Goal: Task Accomplishment & Management: Use online tool/utility

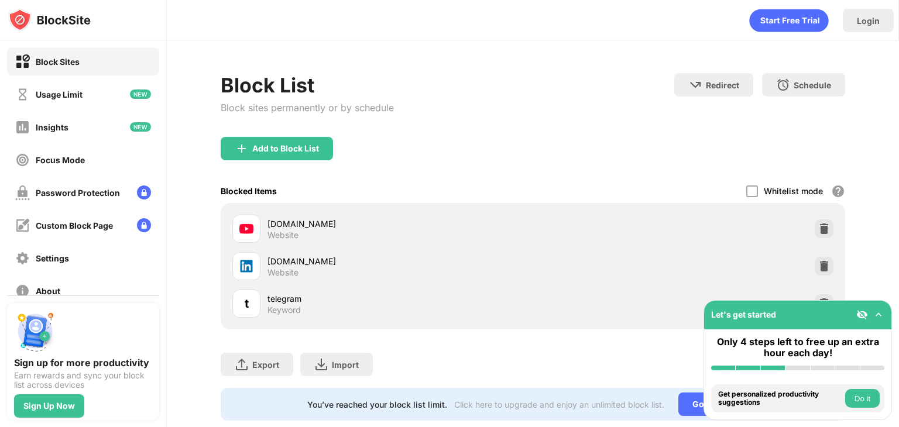
scroll to position [35, 0]
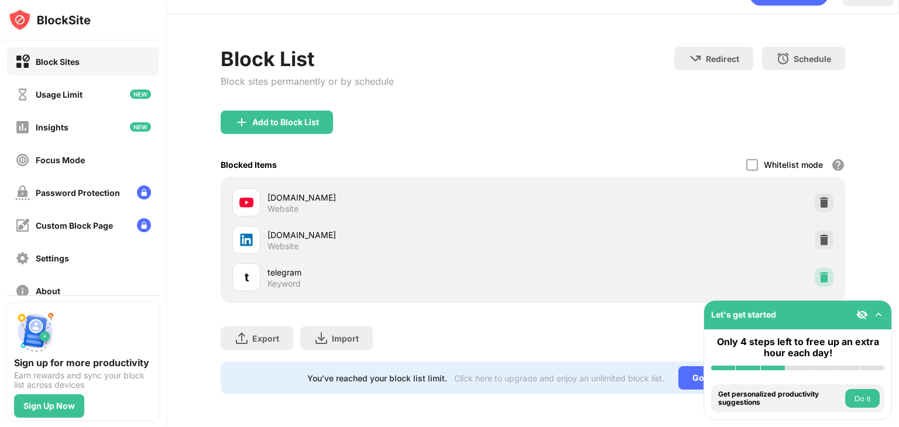
click at [824, 272] on div at bounding box center [824, 277] width 19 height 19
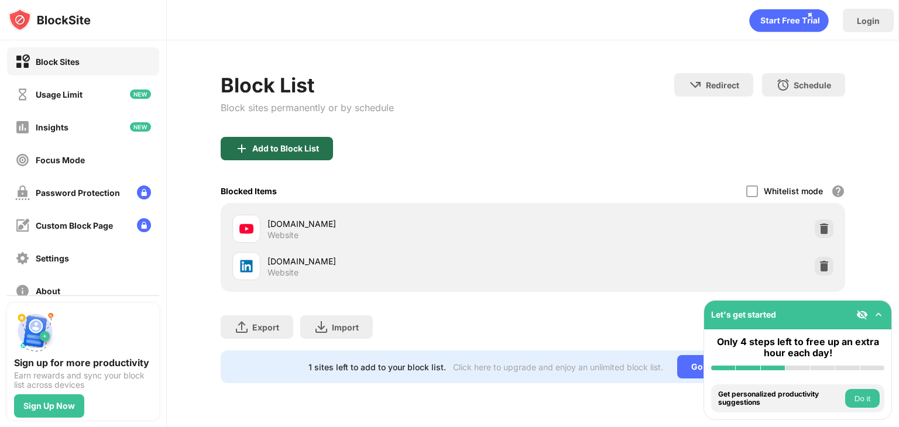
click at [279, 154] on div "Add to Block List" at bounding box center [277, 148] width 112 height 23
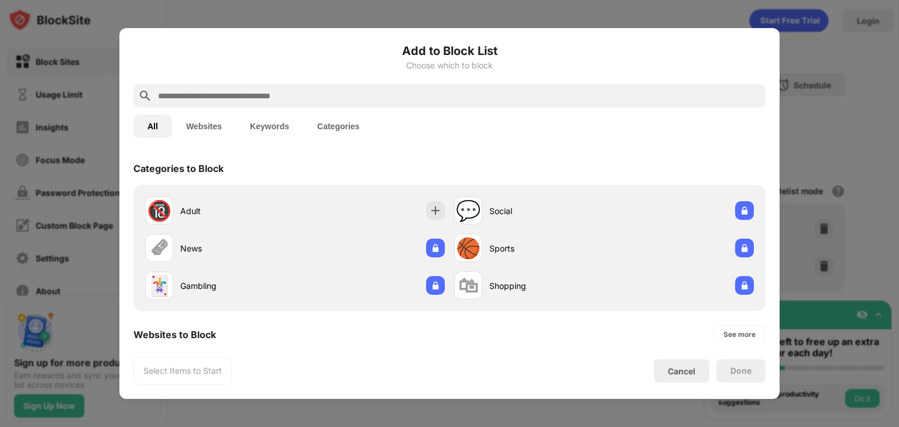
click at [273, 117] on button "Keywords" at bounding box center [269, 126] width 67 height 23
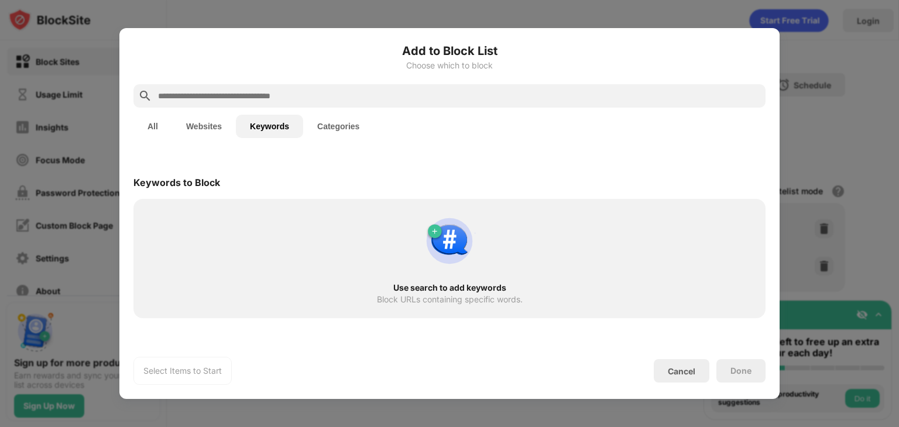
click at [258, 99] on input "text" at bounding box center [459, 96] width 604 height 14
type input "*"
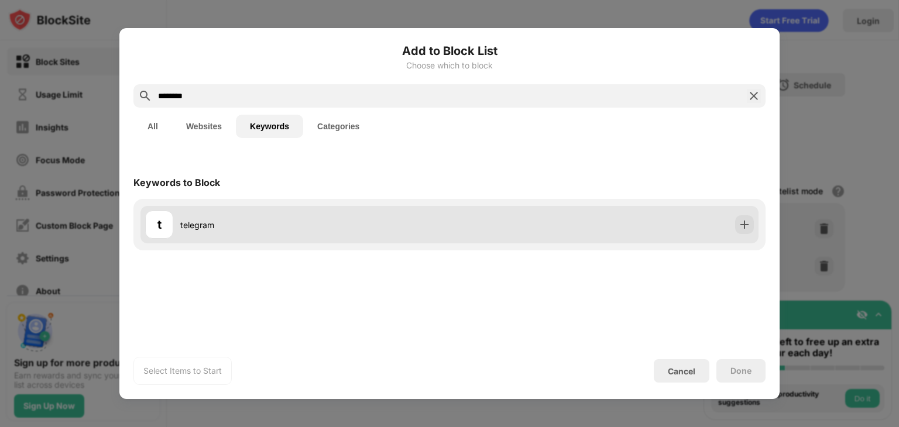
type input "********"
click at [314, 234] on div "t telegram" at bounding box center [297, 225] width 304 height 28
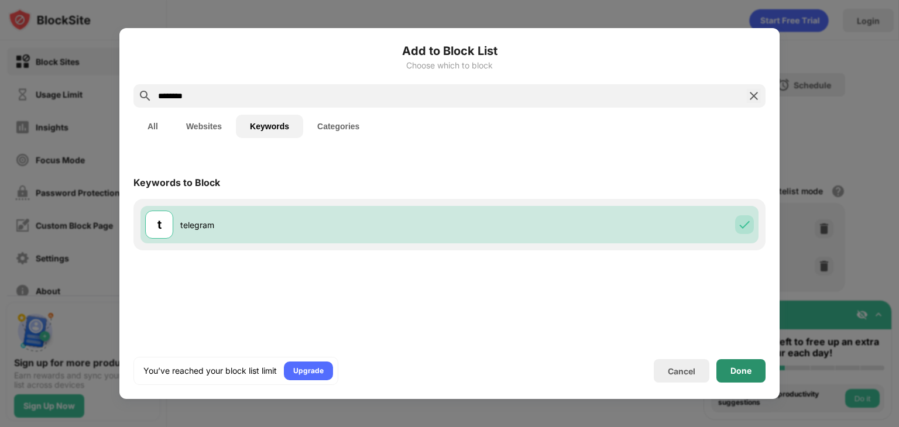
click at [735, 368] on div "Done" at bounding box center [740, 370] width 21 height 9
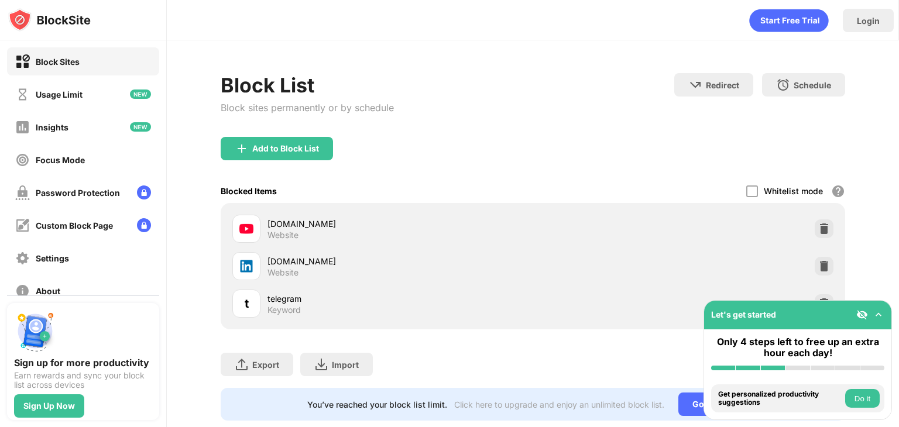
scroll to position [35, 0]
